Goal: Task Accomplishment & Management: Manage account settings

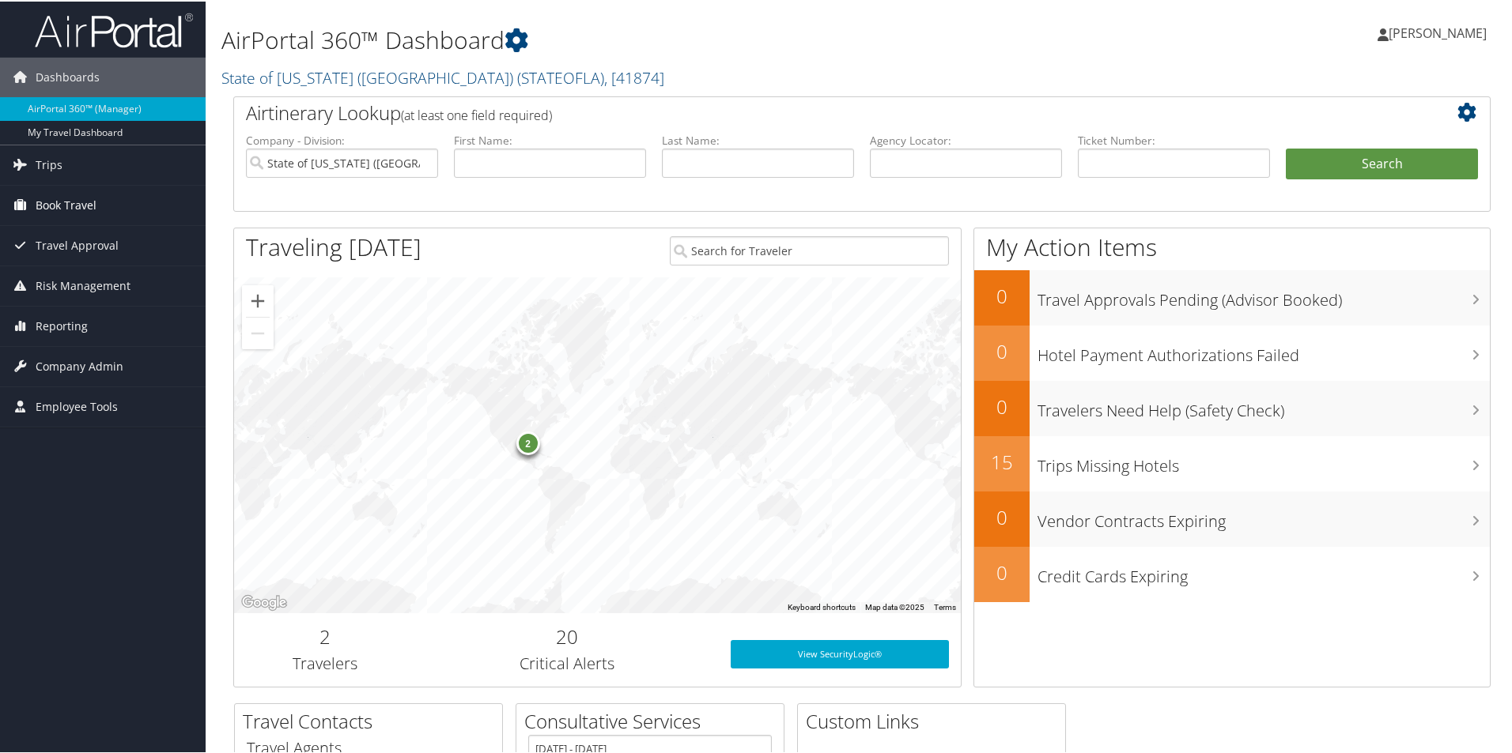
click at [69, 211] on span "Book Travel" at bounding box center [66, 204] width 61 height 40
click at [109, 289] on span "Travel Approval" at bounding box center [77, 292] width 83 height 40
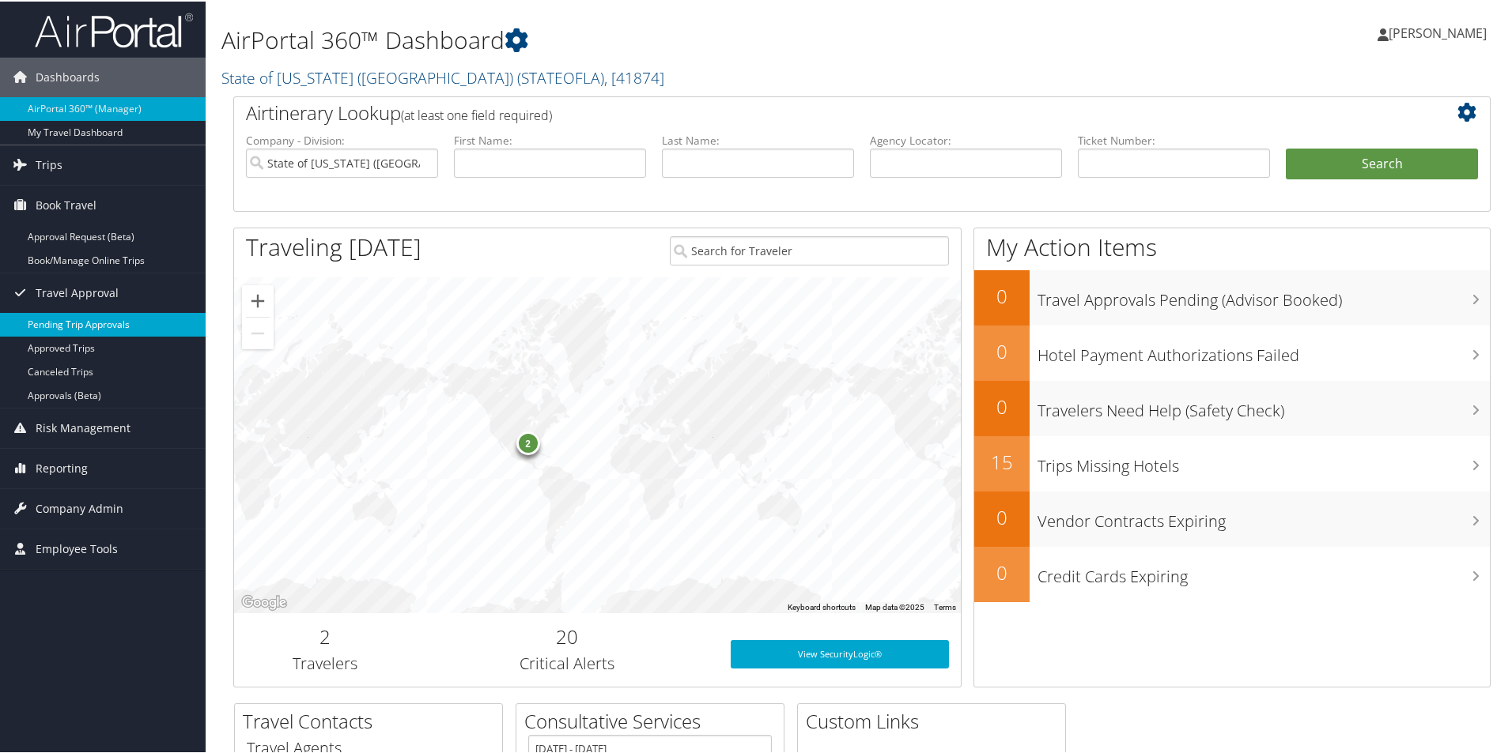
click at [112, 323] on link "Pending Trip Approvals" at bounding box center [103, 324] width 206 height 24
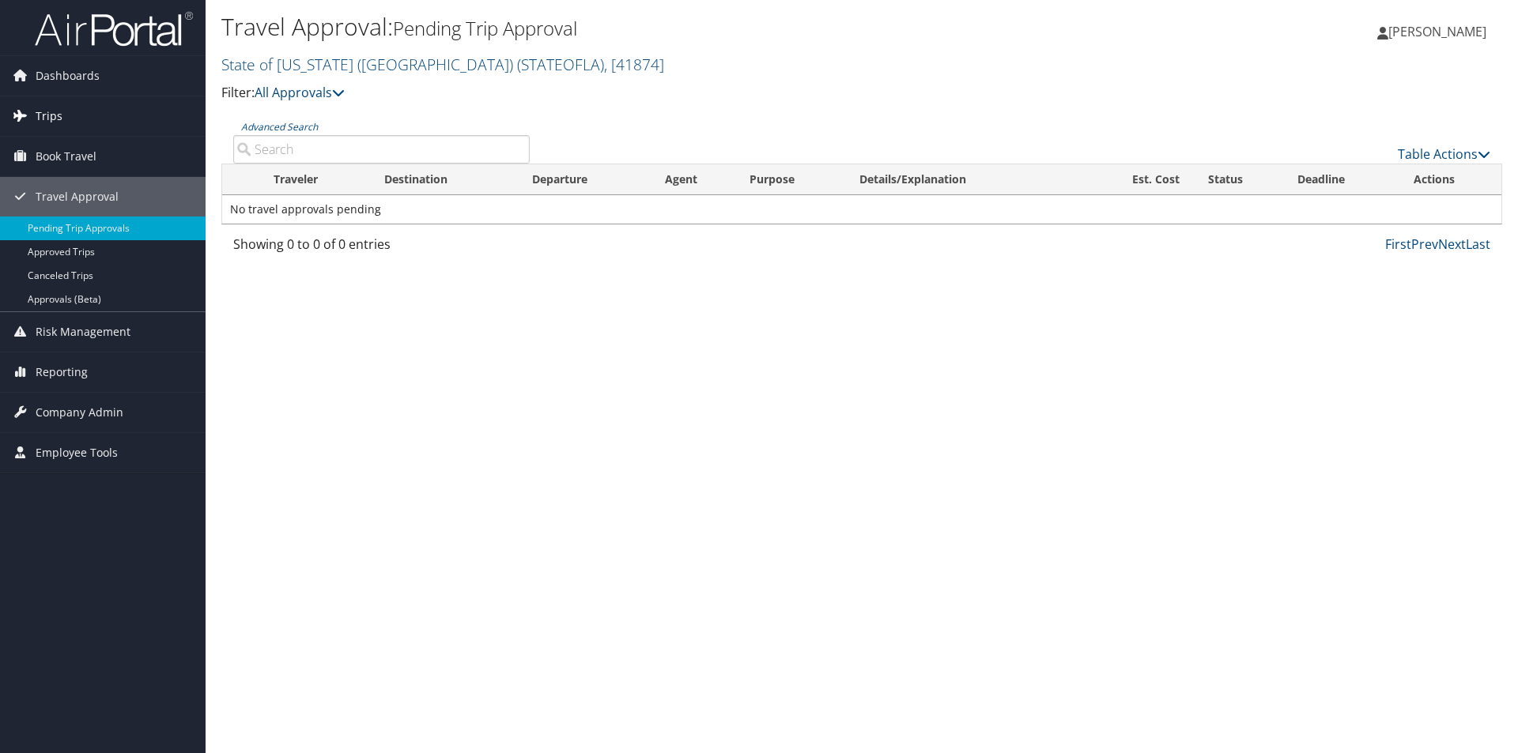
click at [88, 108] on link "Trips" at bounding box center [103, 116] width 206 height 40
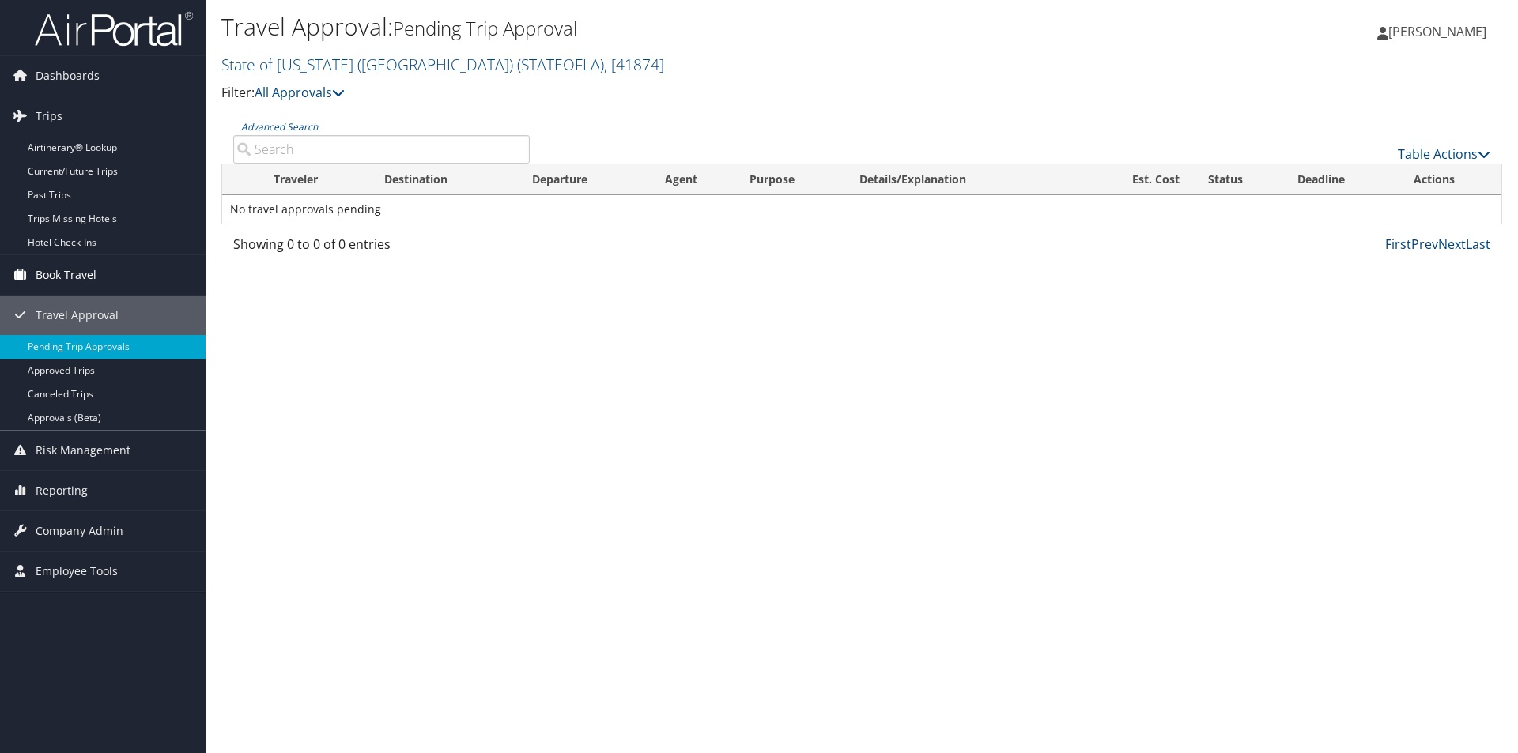
click at [68, 270] on span "Book Travel" at bounding box center [66, 275] width 61 height 40
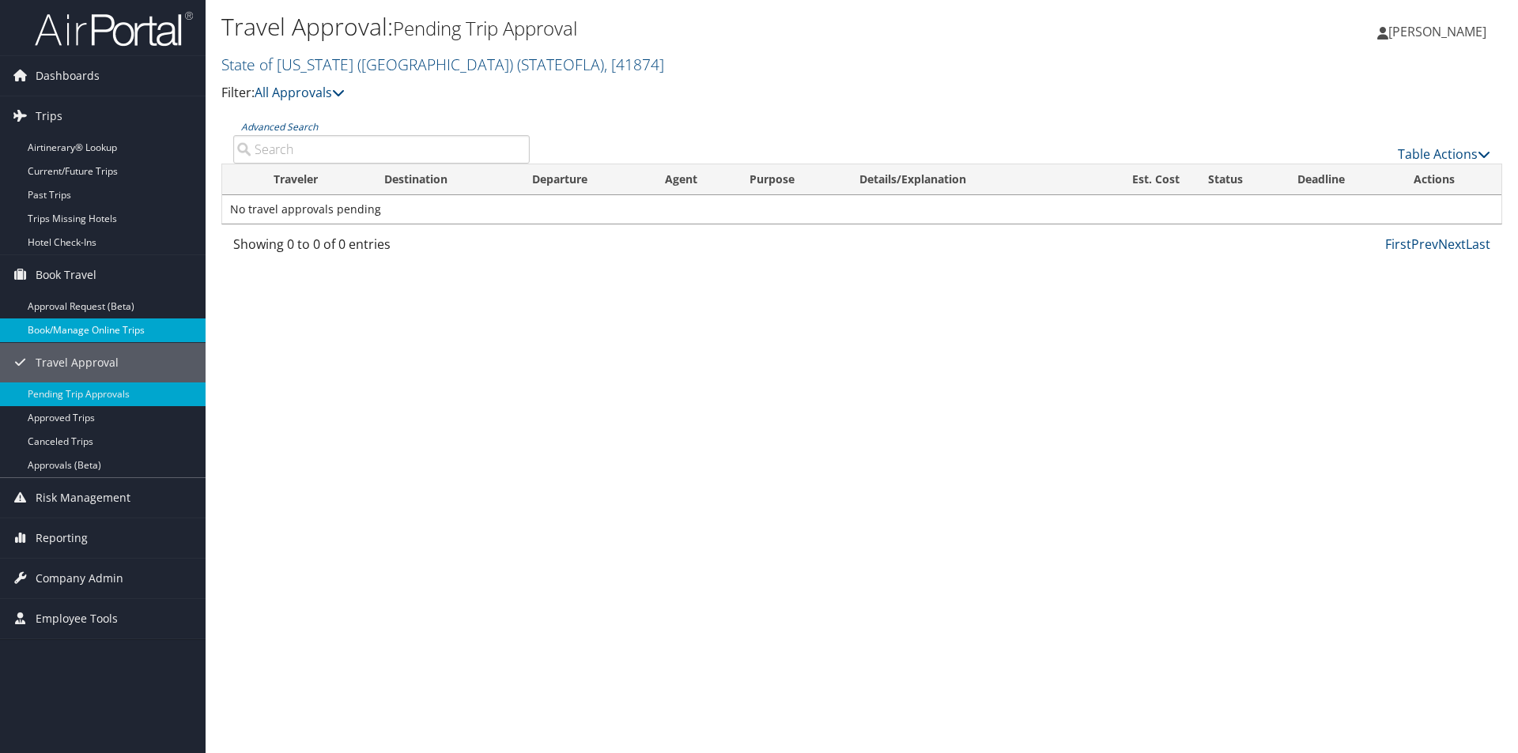
click at [126, 323] on link "Book/Manage Online Trips" at bounding box center [103, 331] width 206 height 24
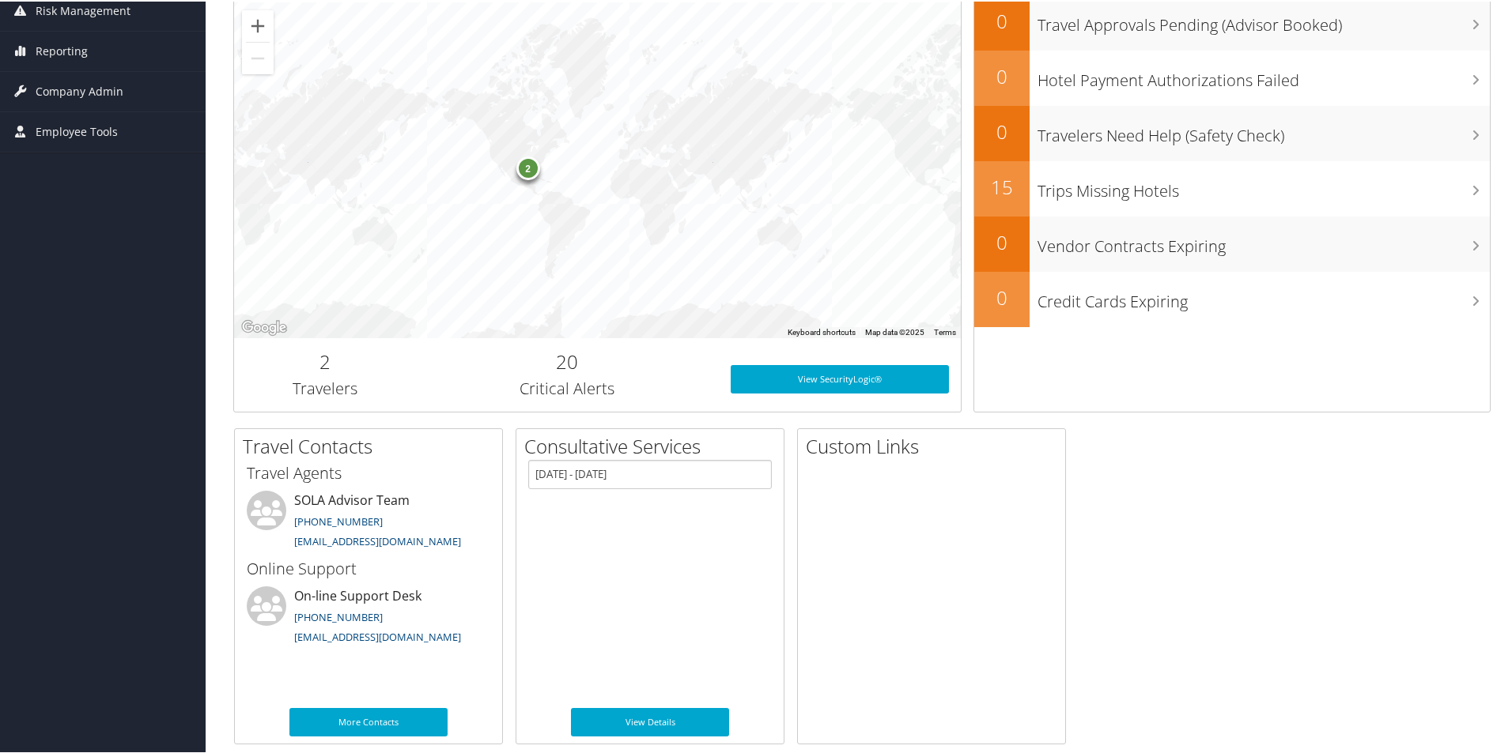
scroll to position [293, 0]
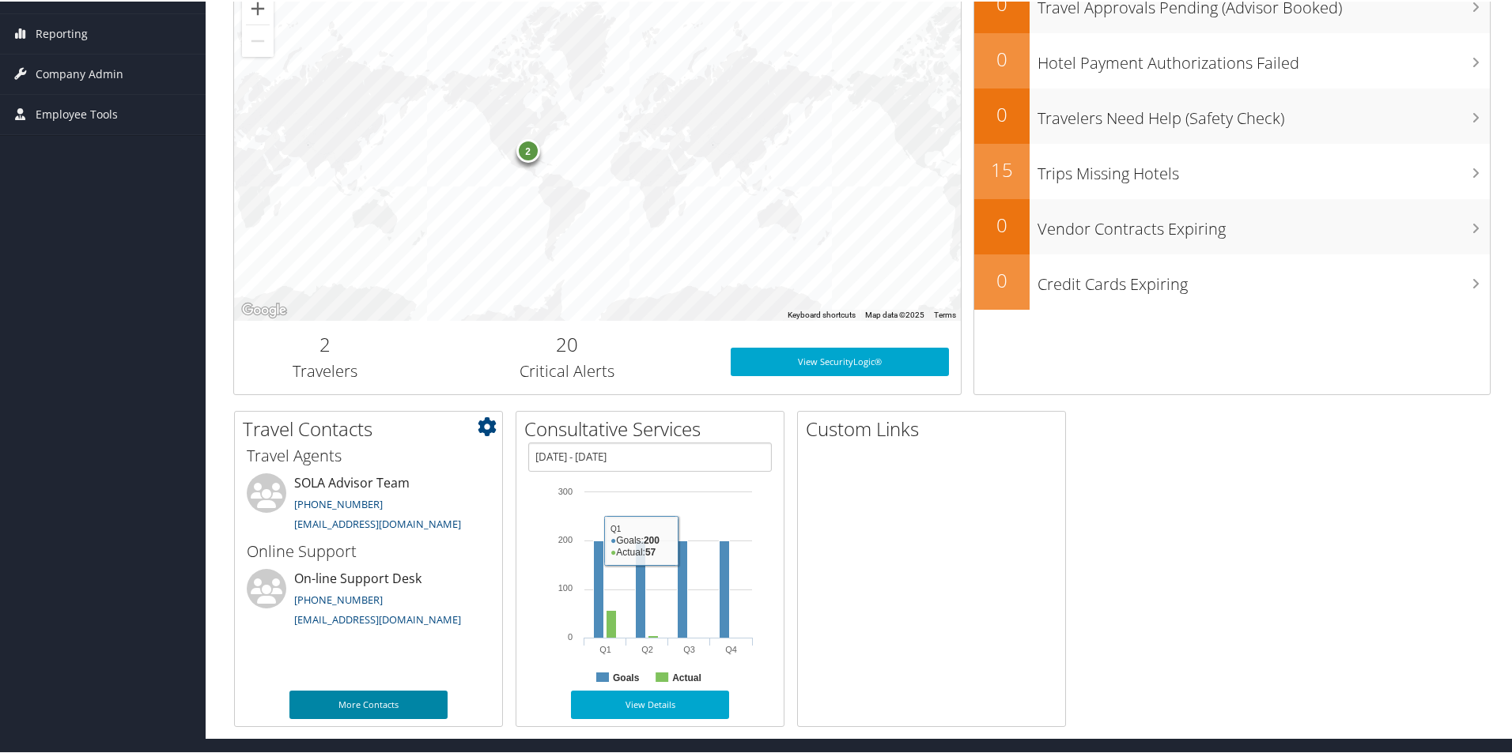
click at [361, 690] on link "More Contacts" at bounding box center [368, 703] width 158 height 28
